Goal: Task Accomplishment & Management: Use online tool/utility

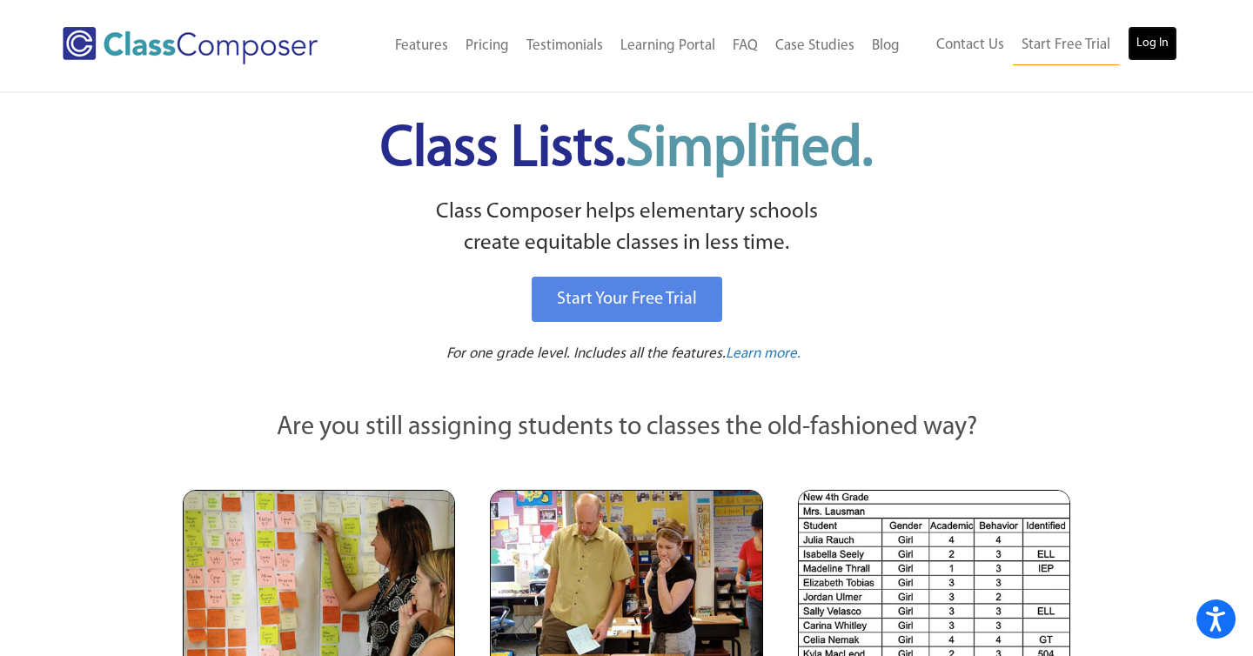
click at [1158, 32] on link "Log In" at bounding box center [1153, 43] width 50 height 35
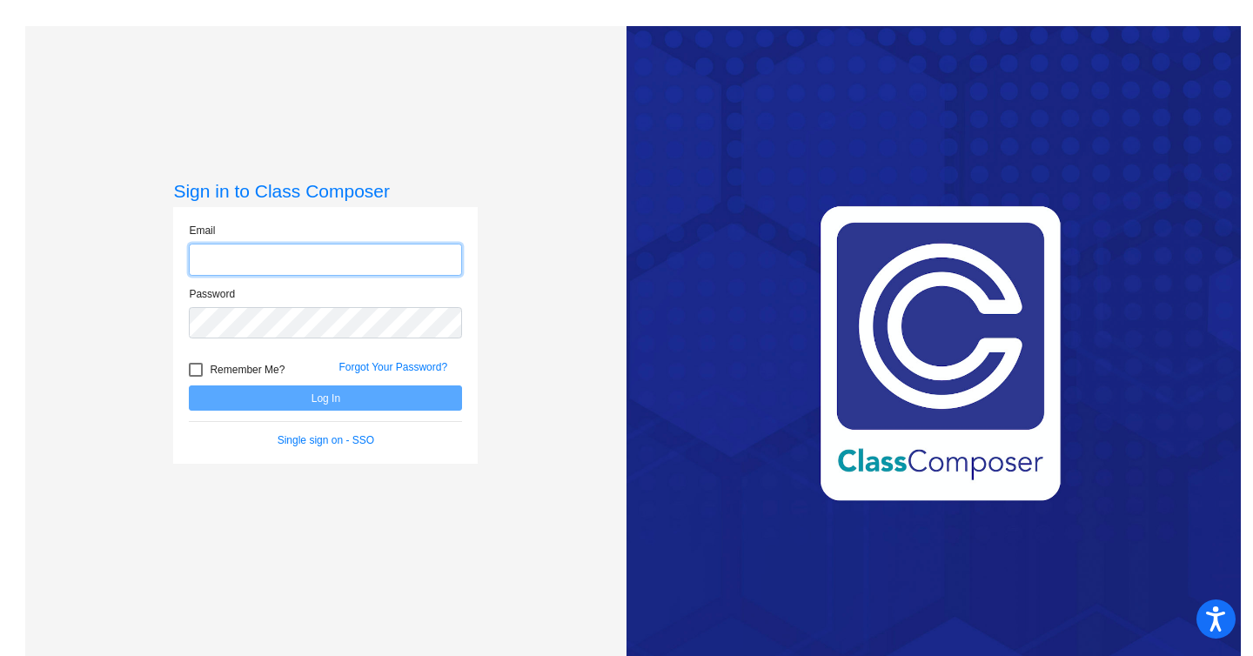
type input "[EMAIL_ADDRESS][DOMAIN_NAME]"
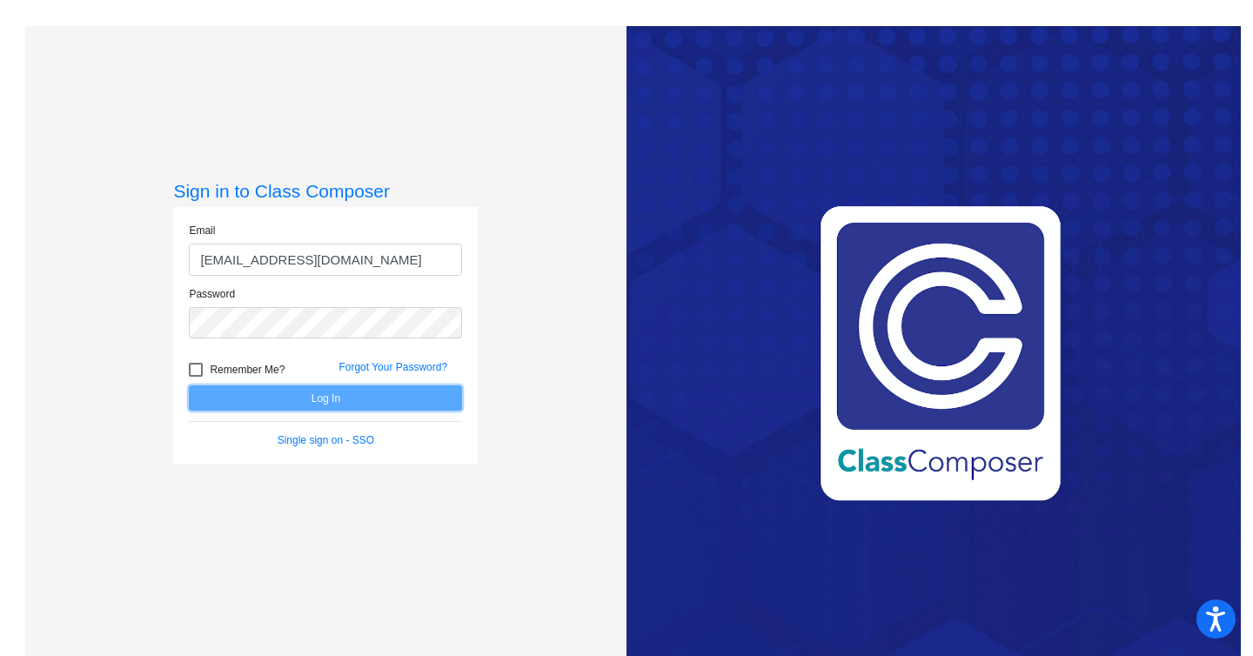
click at [337, 395] on button "Log In" at bounding box center [325, 397] width 273 height 25
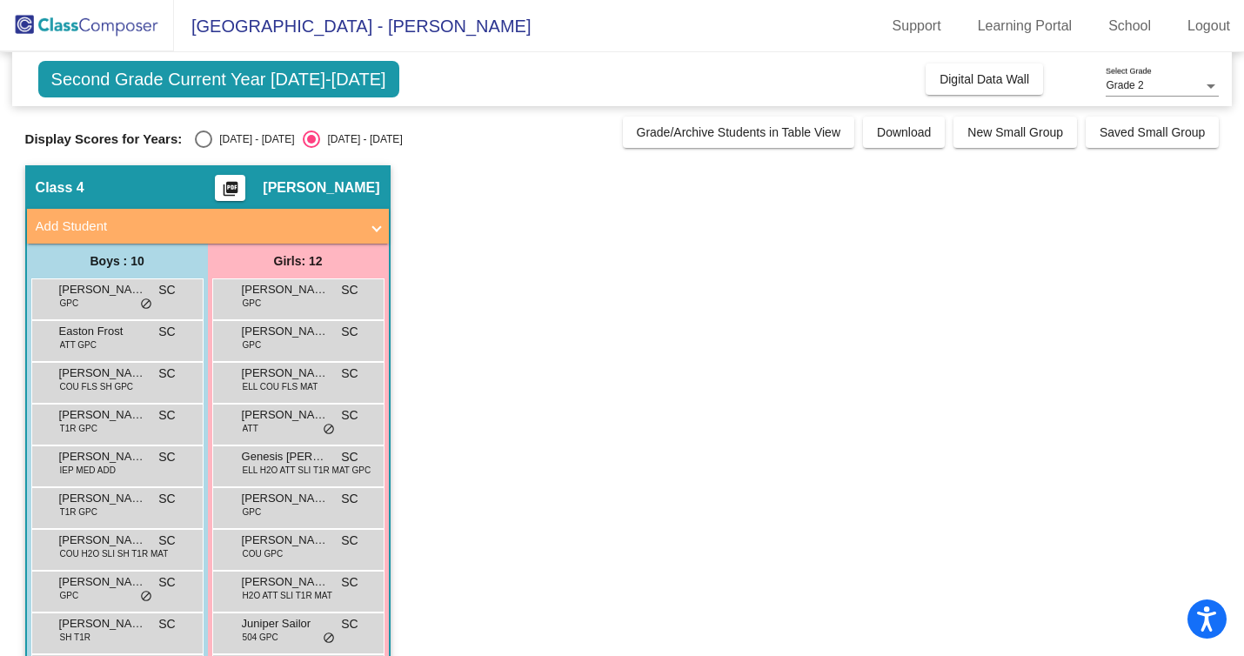
click at [204, 141] on div "Select an option" at bounding box center [203, 139] width 17 height 17
click at [204, 148] on input "[DATE] - [DATE]" at bounding box center [203, 148] width 1 height 1
radio input "true"
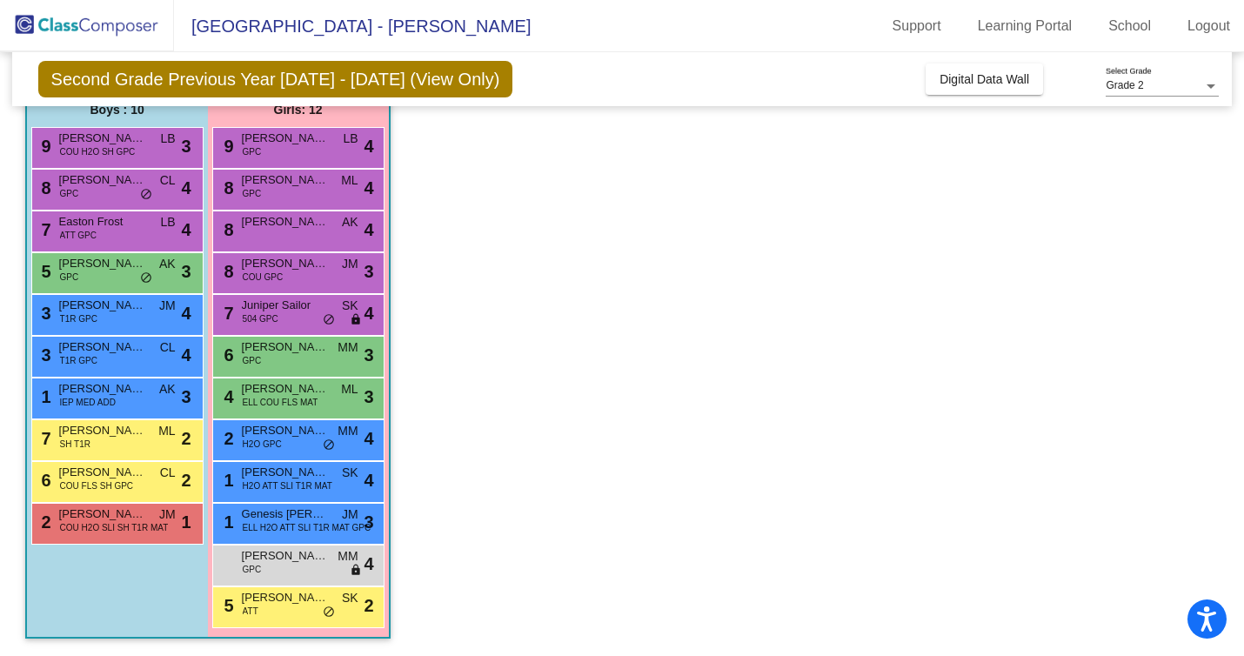
scroll to position [151, 0]
click at [329, 405] on div "4 [PERSON_NAME] ELL COU FLS MAT ML lock do_not_disturb_alt 3" at bounding box center [298, 397] width 166 height 36
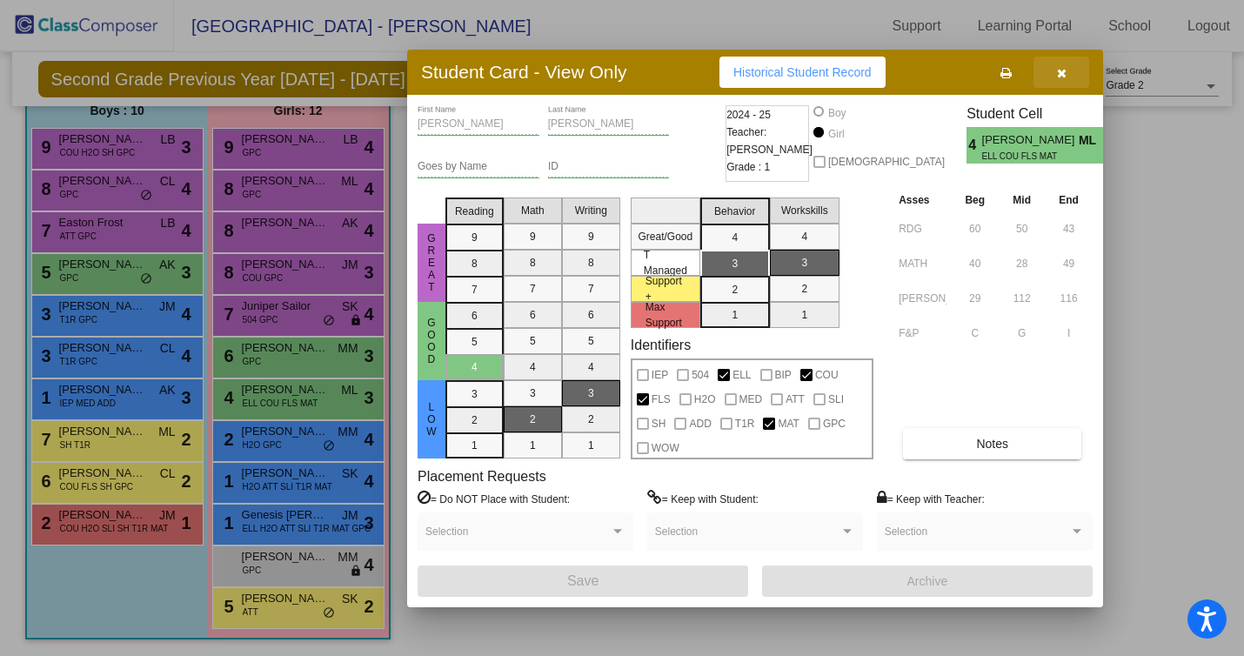
click at [1064, 70] on icon "button" at bounding box center [1062, 73] width 10 height 12
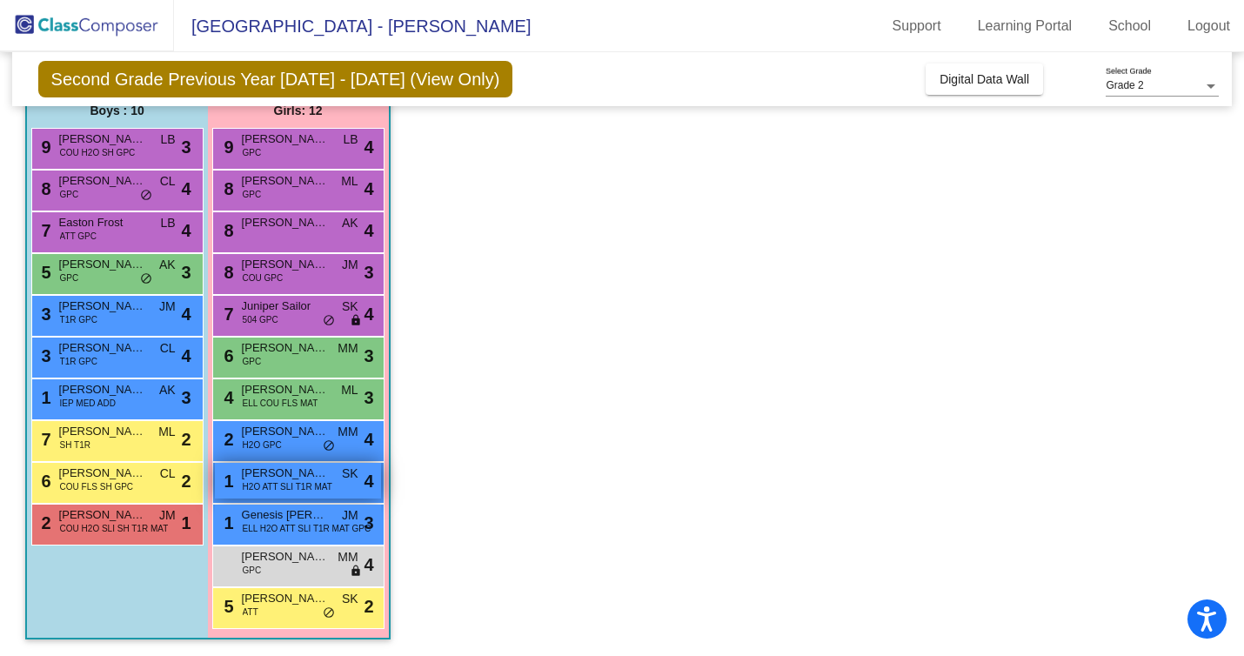
click at [328, 497] on div "1 [PERSON_NAME] H2O ATT SLI T1R MAT SK lock do_not_disturb_alt 4" at bounding box center [298, 481] width 166 height 36
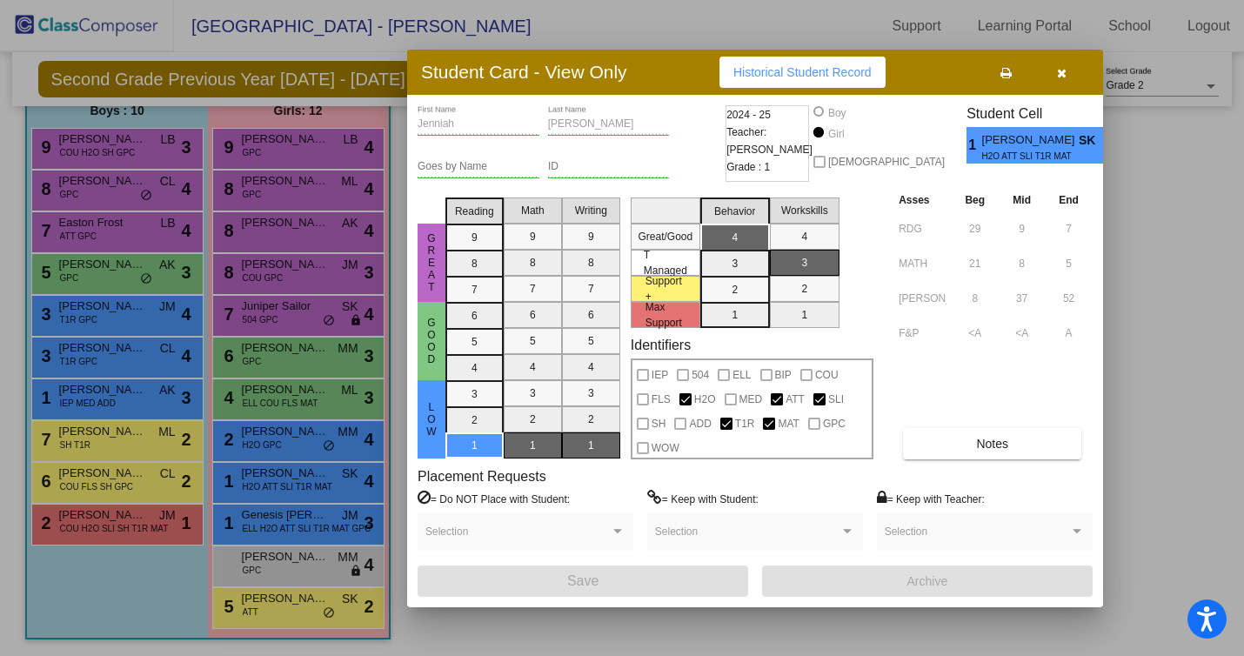
click at [1056, 79] on button "button" at bounding box center [1062, 72] width 56 height 31
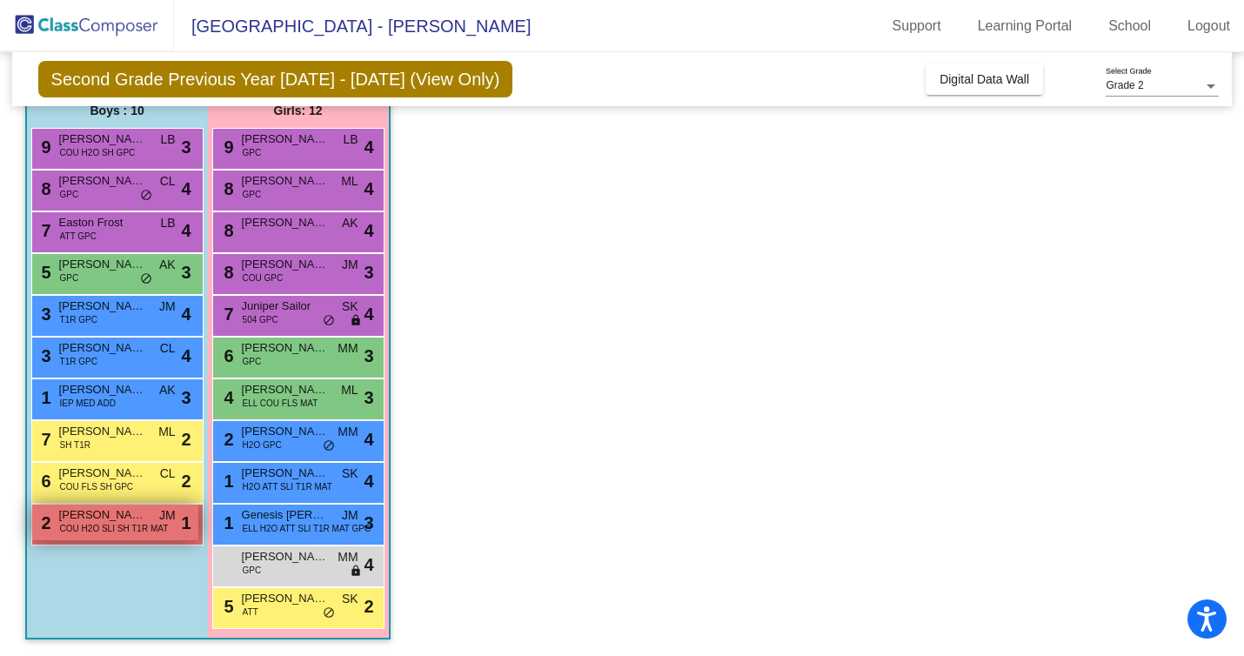
click at [122, 539] on div "2 [PERSON_NAME] COU H2O SLI SH T1R MAT JM lock do_not_disturb_alt 1" at bounding box center [115, 523] width 166 height 36
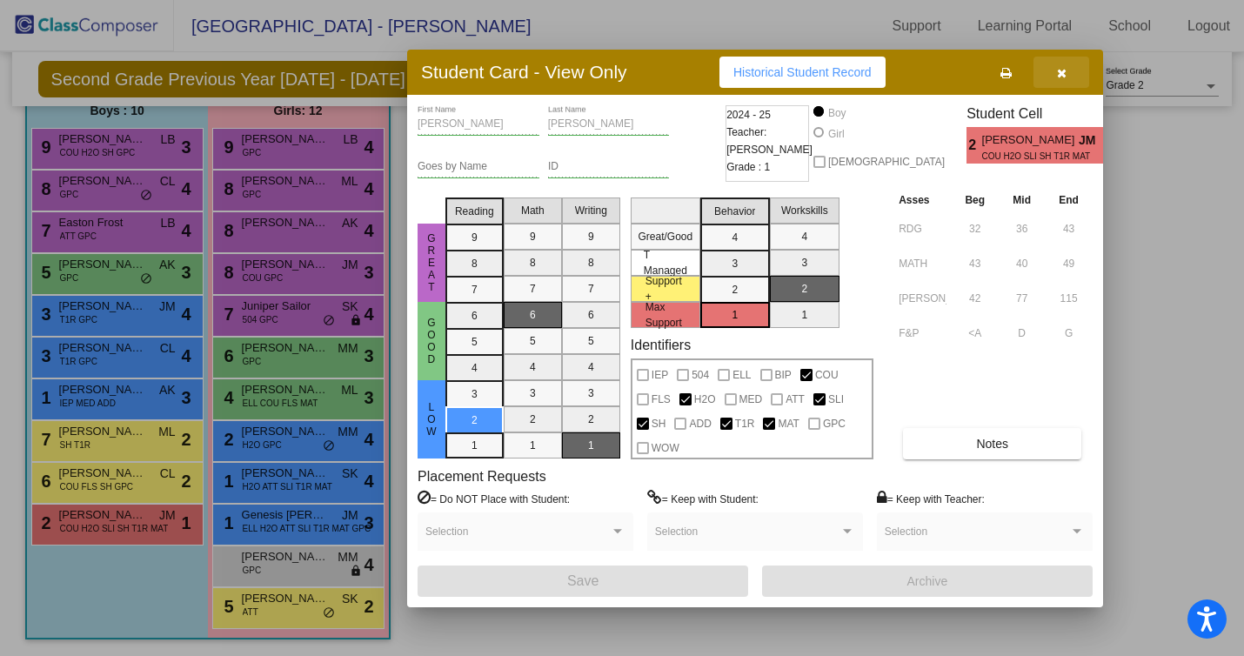
click at [1061, 77] on icon "button" at bounding box center [1062, 73] width 10 height 12
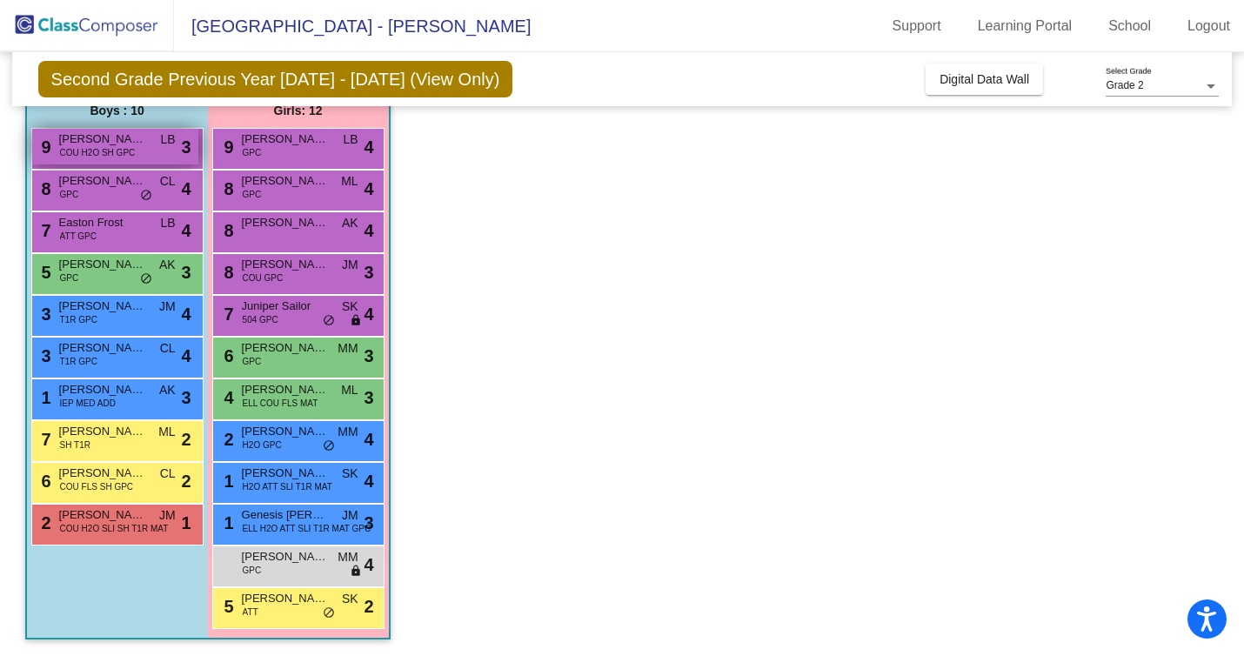
click at [166, 146] on span "LB" at bounding box center [167, 140] width 15 height 18
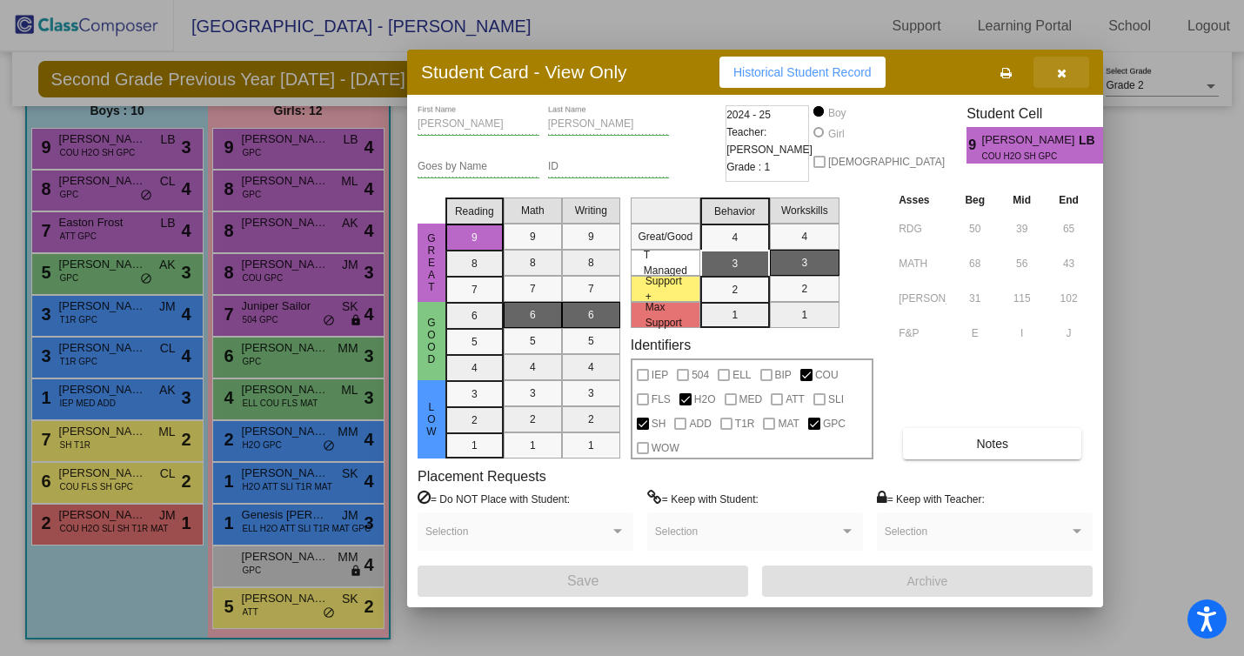
click at [1069, 65] on button "button" at bounding box center [1062, 72] width 56 height 31
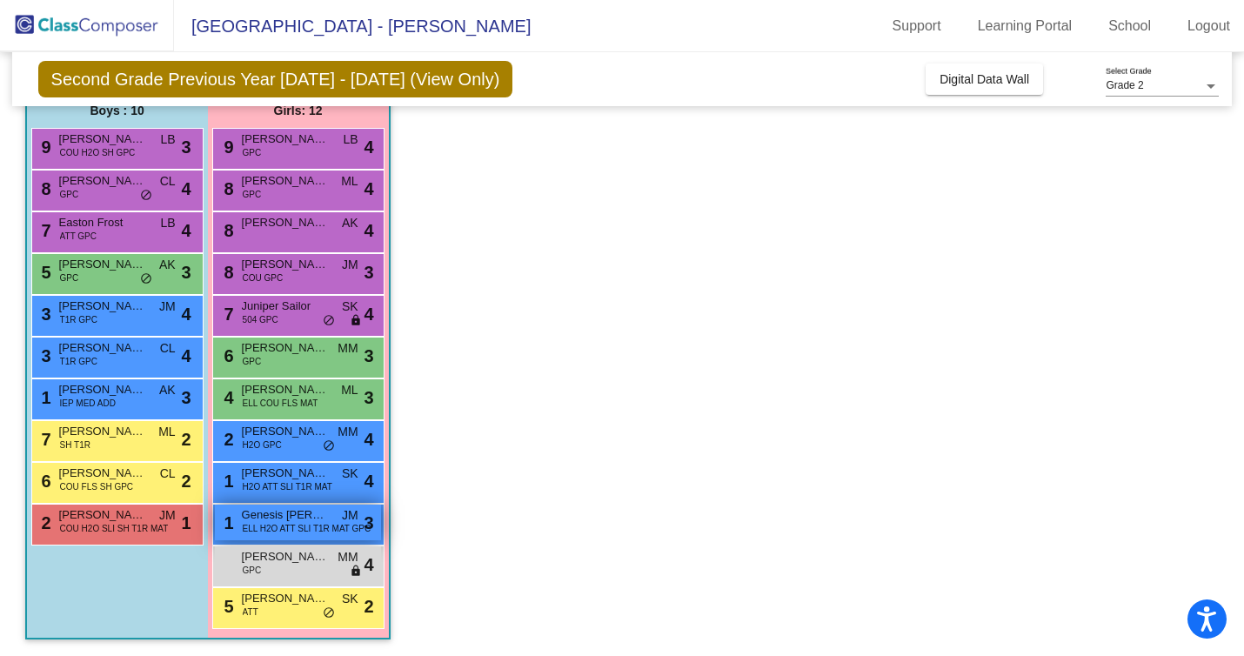
click at [307, 519] on span "Genesis [PERSON_NAME]" at bounding box center [285, 514] width 87 height 17
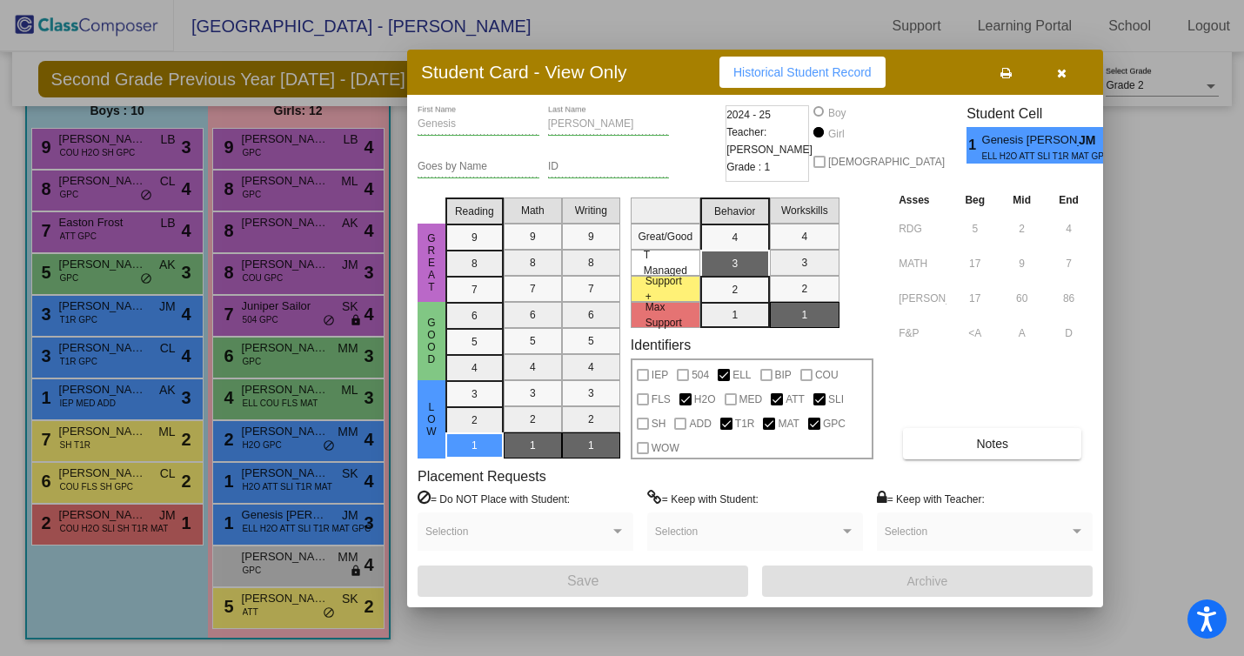
click at [1054, 69] on button "button" at bounding box center [1062, 72] width 56 height 31
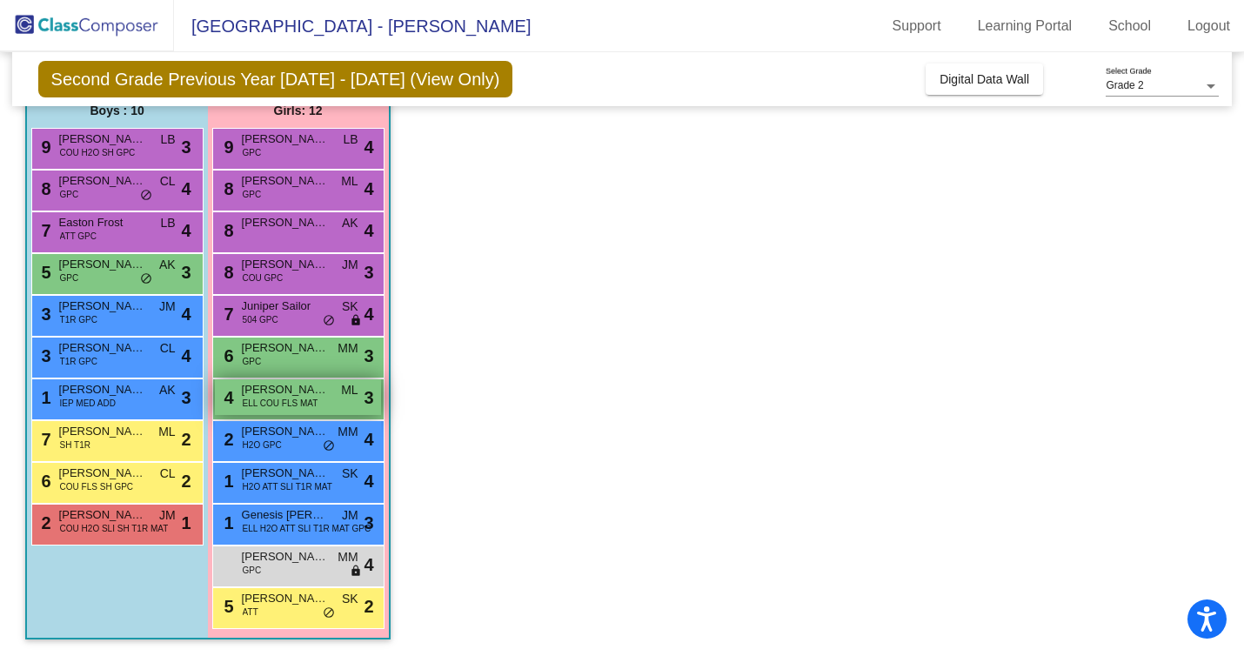
click at [296, 408] on span "ELL COU FLS MAT" at bounding box center [281, 403] width 76 height 13
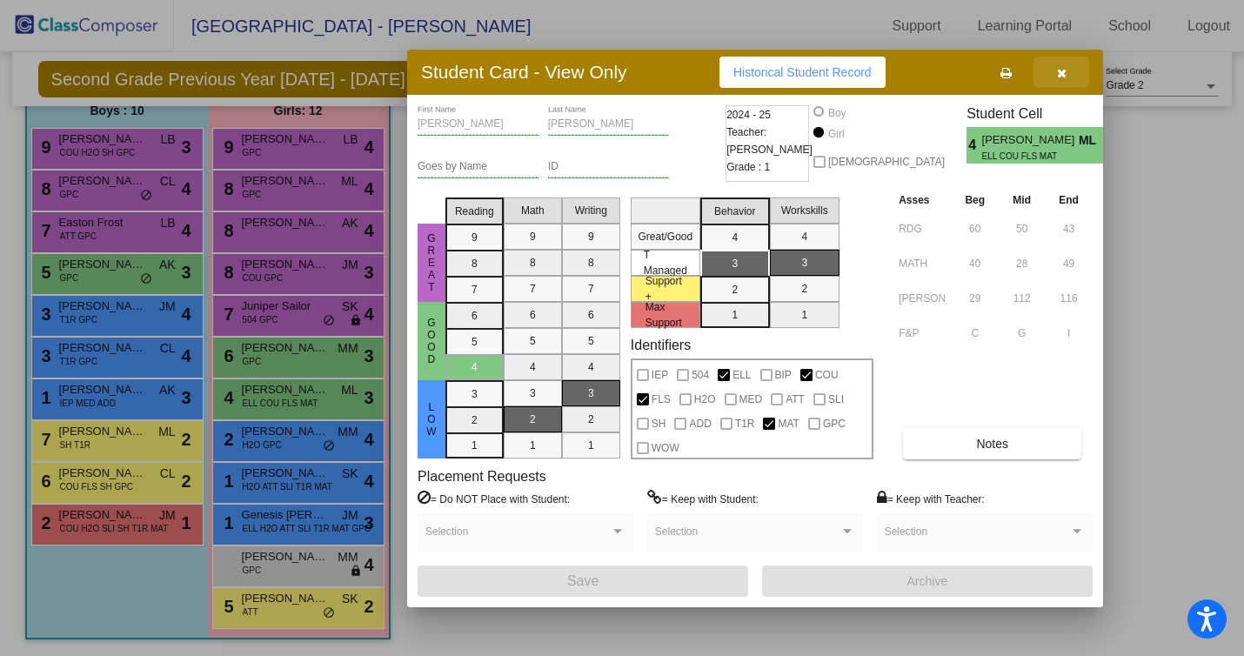
click at [1065, 73] on icon "button" at bounding box center [1062, 73] width 10 height 12
